Goal: Information Seeking & Learning: Learn about a topic

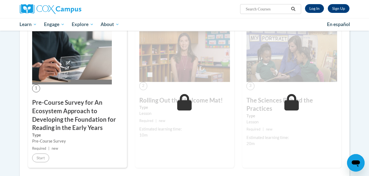
scroll to position [132, 0]
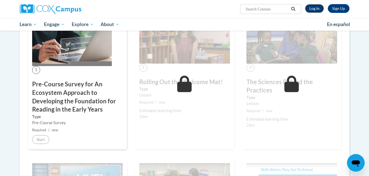
click at [317, 5] on link "Log In" at bounding box center [314, 8] width 19 height 9
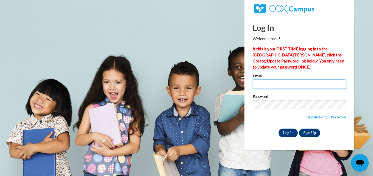
type input "abbywilbourn21@gmail.com"
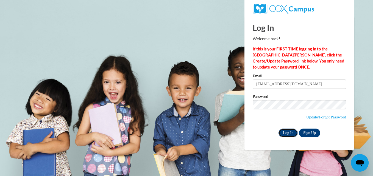
click at [287, 133] on input "Log In" at bounding box center [287, 133] width 19 height 9
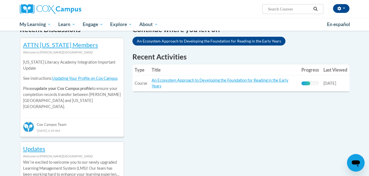
scroll to position [176, 0]
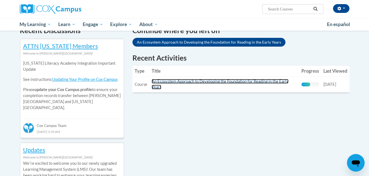
click at [268, 81] on link "An Ecosystem Approach to Developing the Foundation for Reading in the Early Yea…" at bounding box center [220, 84] width 137 height 10
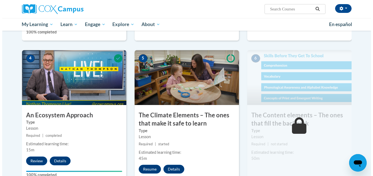
scroll to position [264, 0]
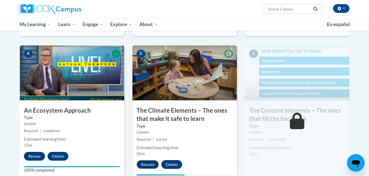
click at [154, 163] on button "Resume" at bounding box center [147, 164] width 22 height 9
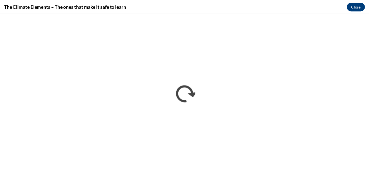
scroll to position [0, 0]
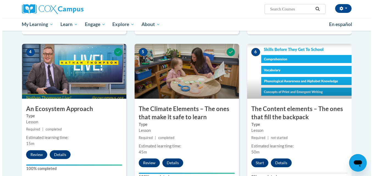
scroll to position [275, 0]
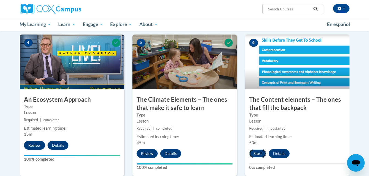
click at [261, 153] on button "Start" at bounding box center [257, 153] width 17 height 9
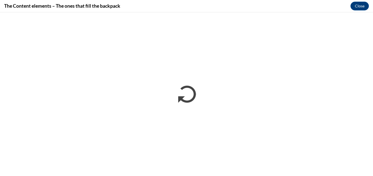
scroll to position [0, 0]
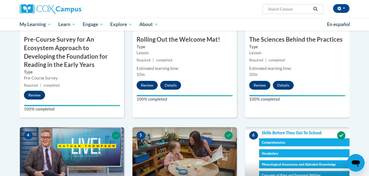
scroll to position [127, 0]
